Goal: Find specific page/section: Find specific page/section

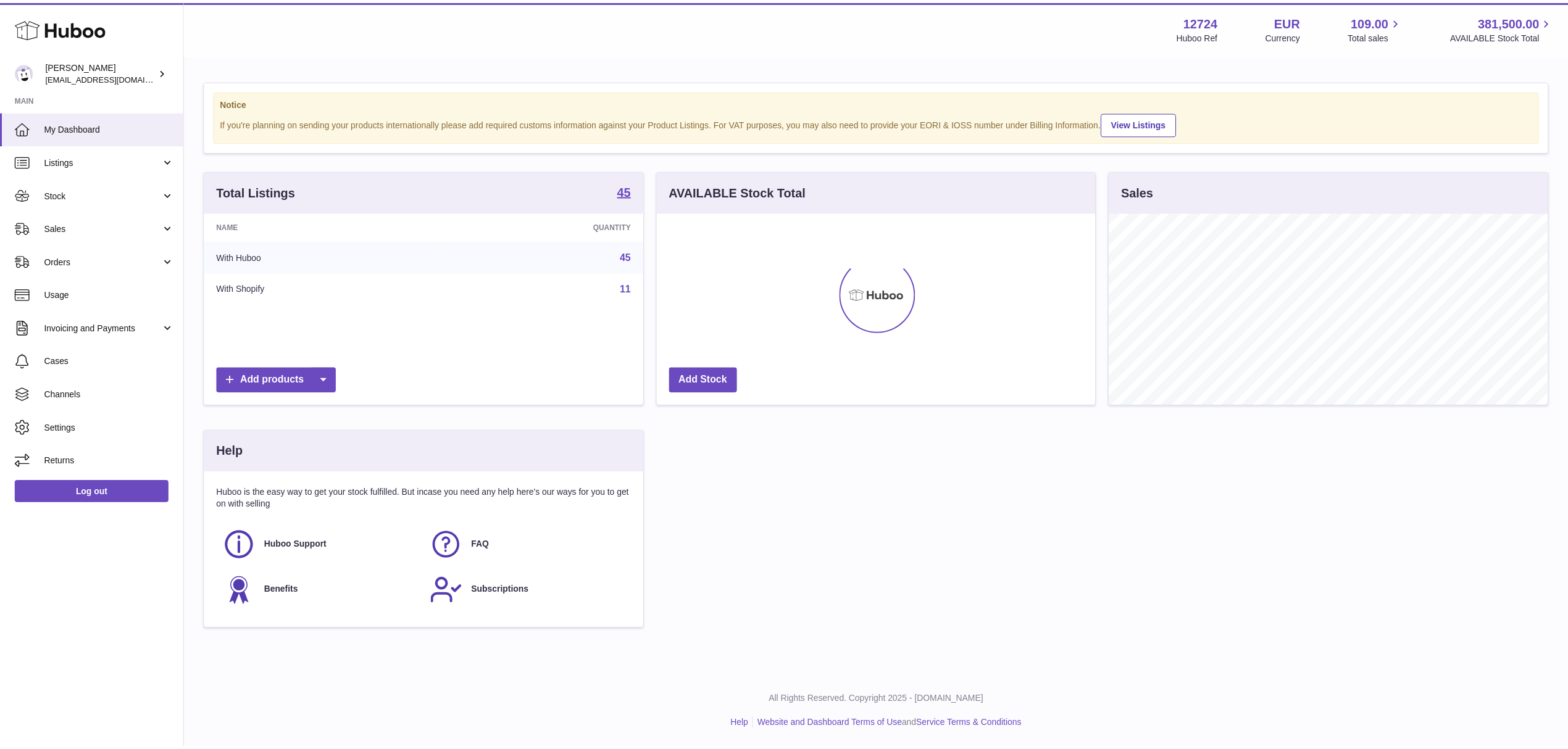
scroll to position [193, 442]
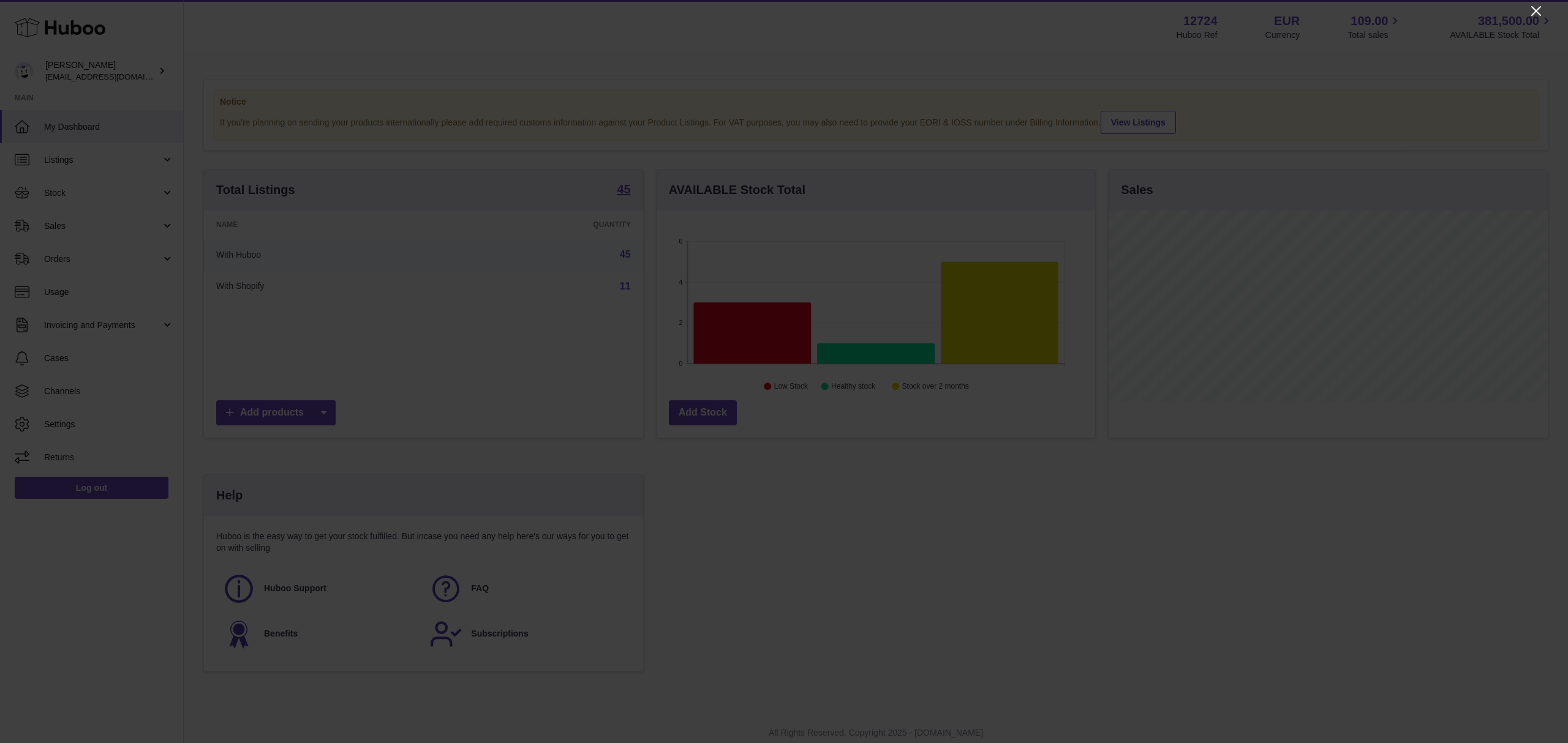
click at [1531, 10] on icon "Close" at bounding box center [1536, 11] width 15 height 15
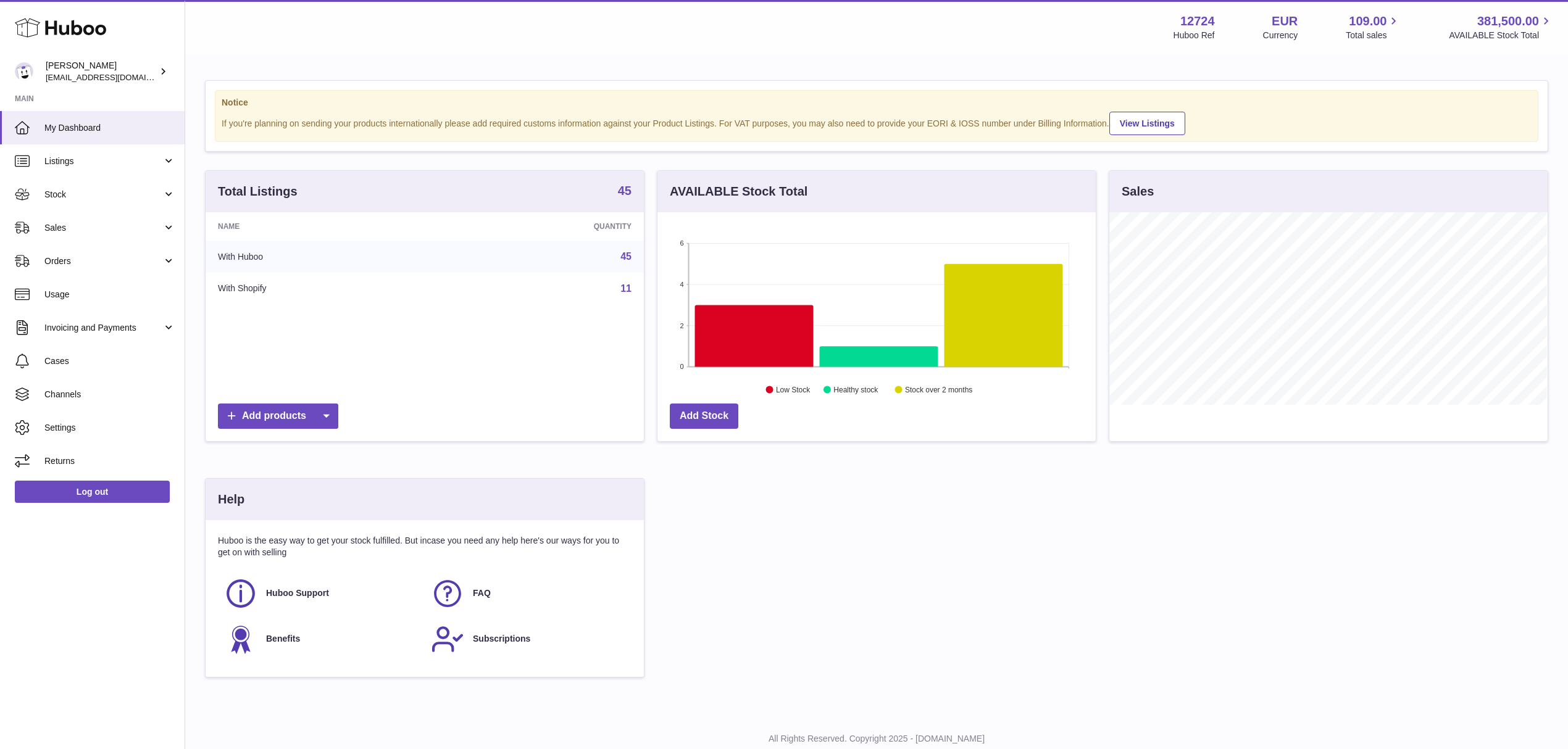
click at [618, 191] on strong "45" at bounding box center [624, 190] width 13 height 12
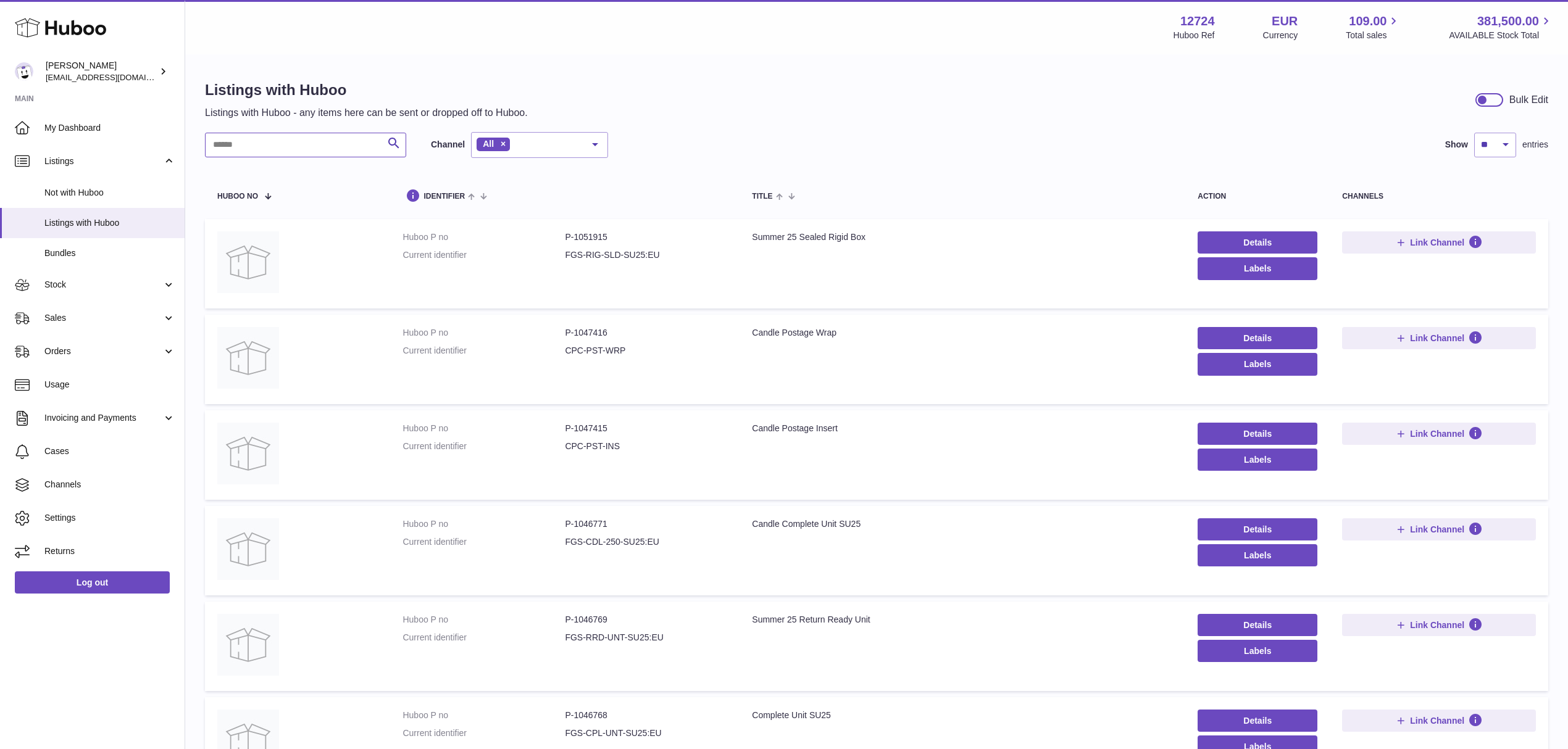
click at [240, 149] on input "text" at bounding box center [305, 145] width 201 height 25
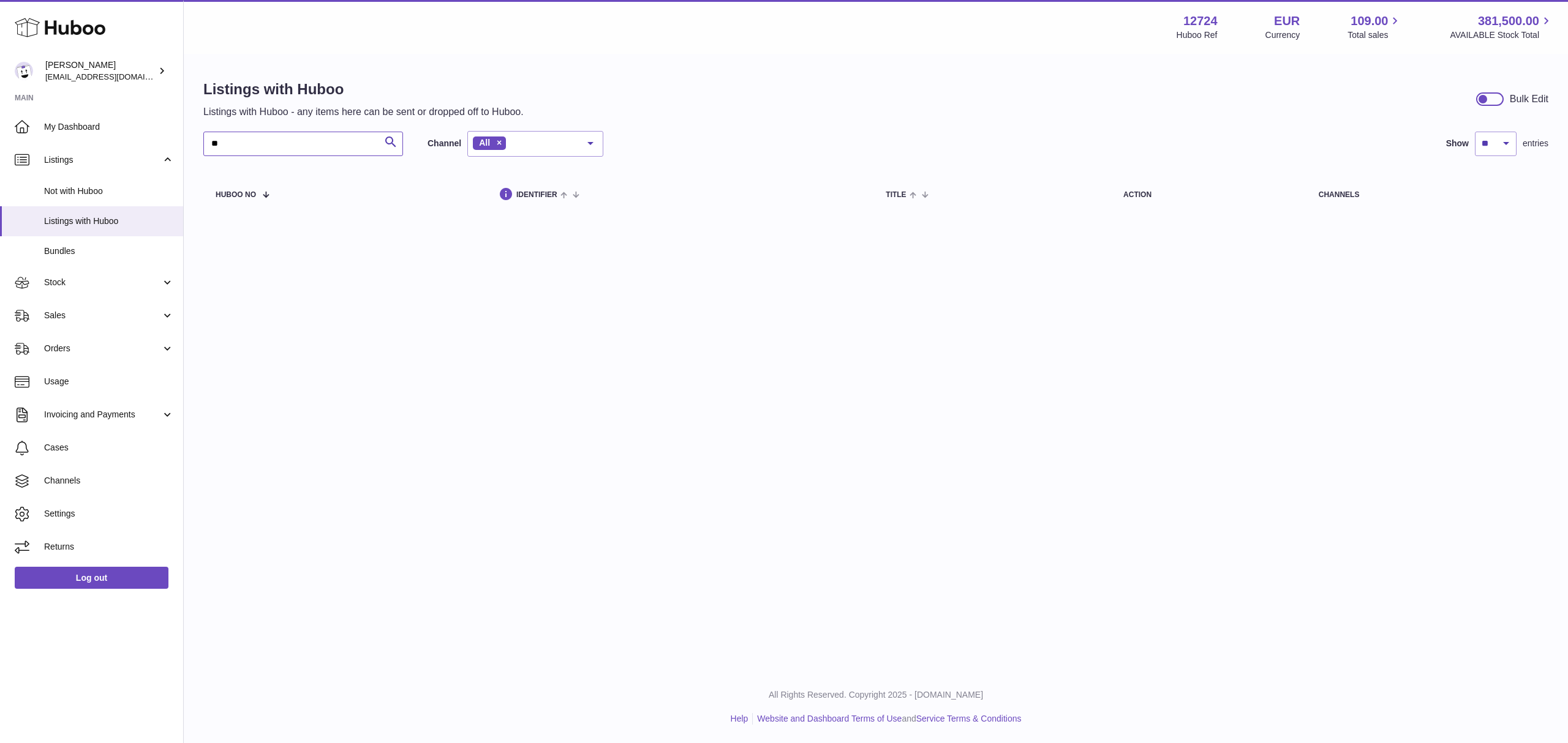
type input "*"
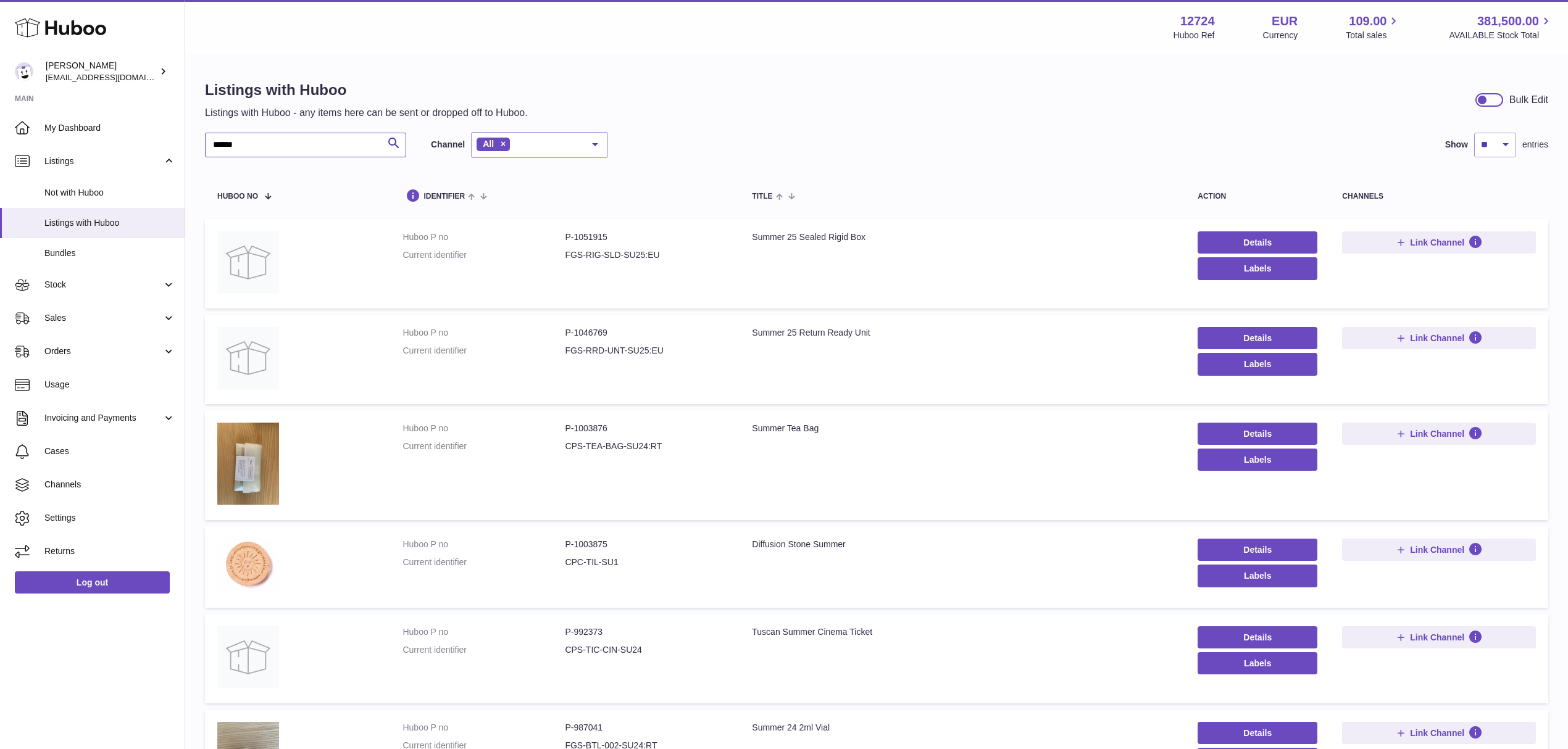
type input "******"
click at [593, 330] on dd "P-1046769" at bounding box center [646, 333] width 162 height 11
copy dd "1046769"
click at [778, 120] on div "Listings with Huboo Listings with Huboo - any items here can be sent or dropped…" at bounding box center [876, 675] width 1383 height 1240
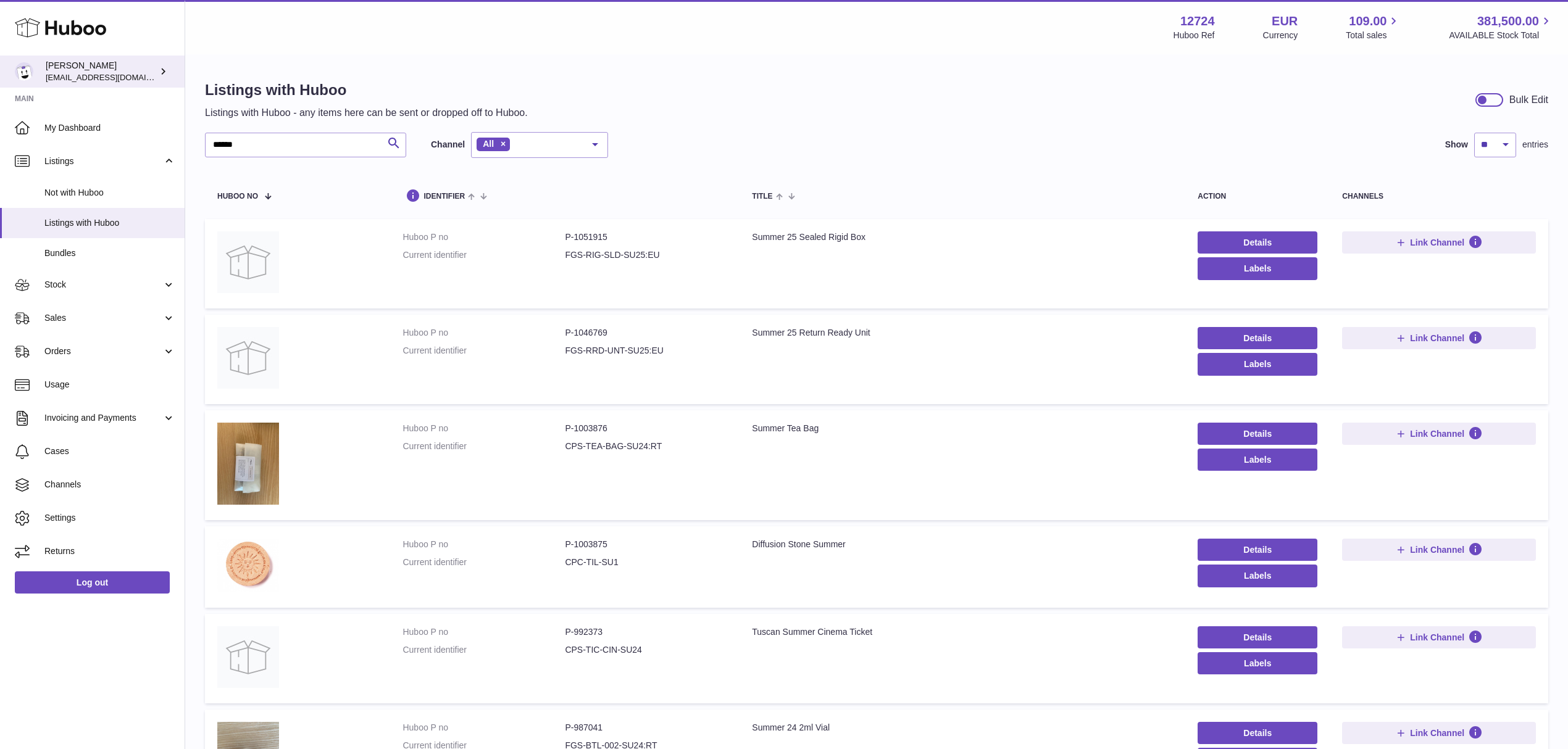
click at [163, 74] on icon at bounding box center [163, 71] width 13 height 13
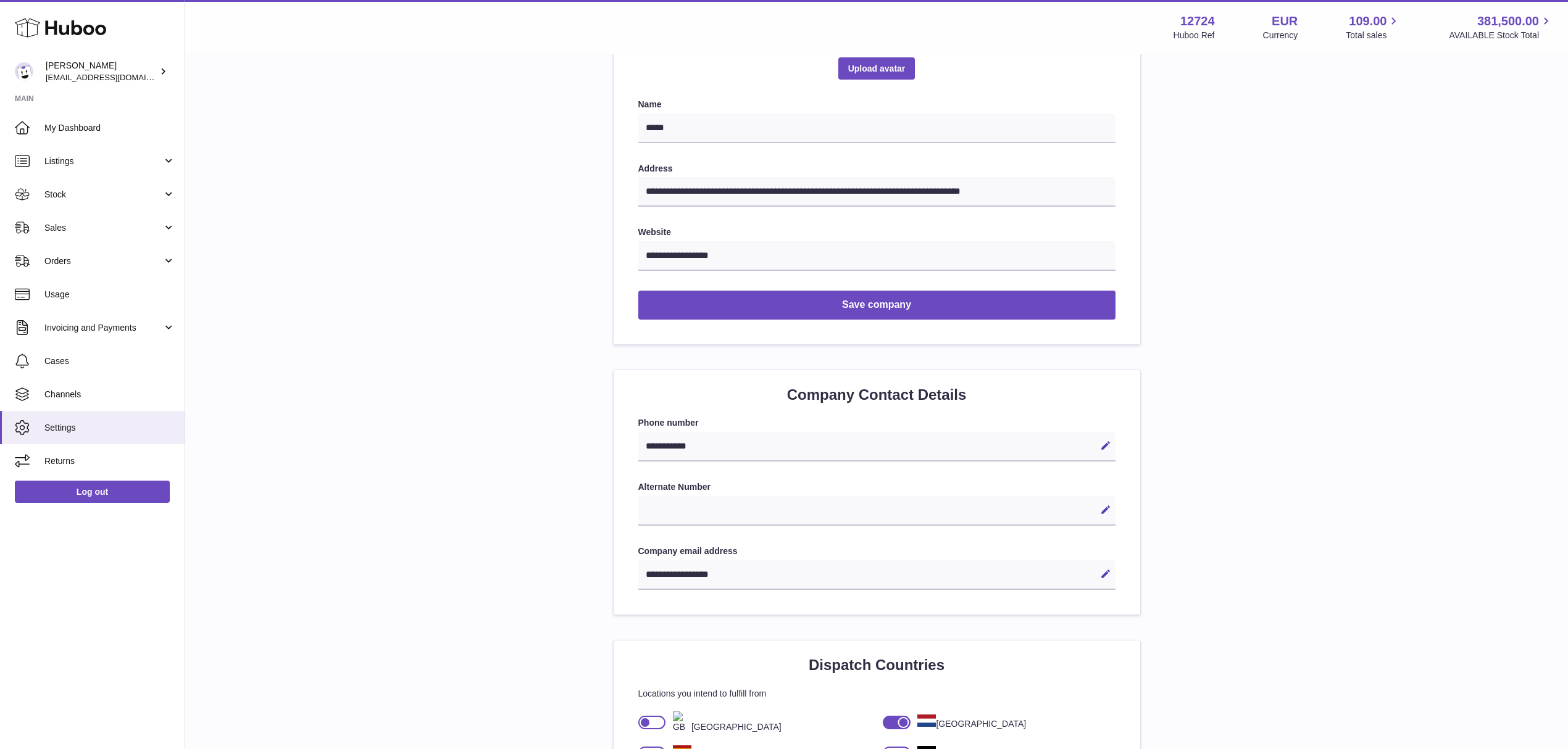
scroll to position [247, 0]
